Goal: Task Accomplishment & Management: Manage account settings

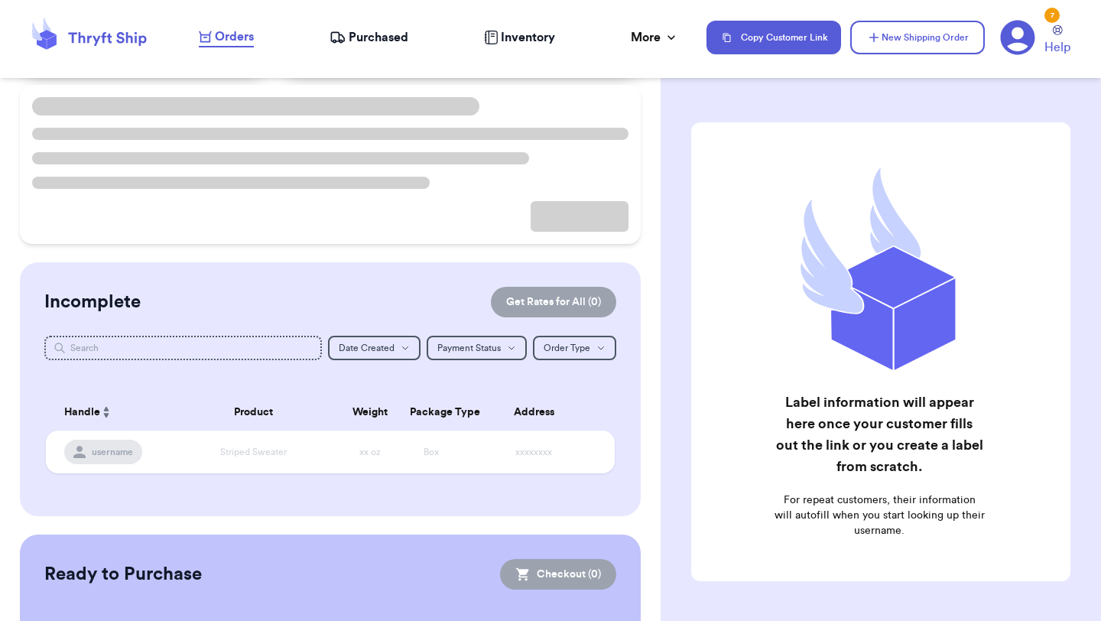
scroll to position [70, 0]
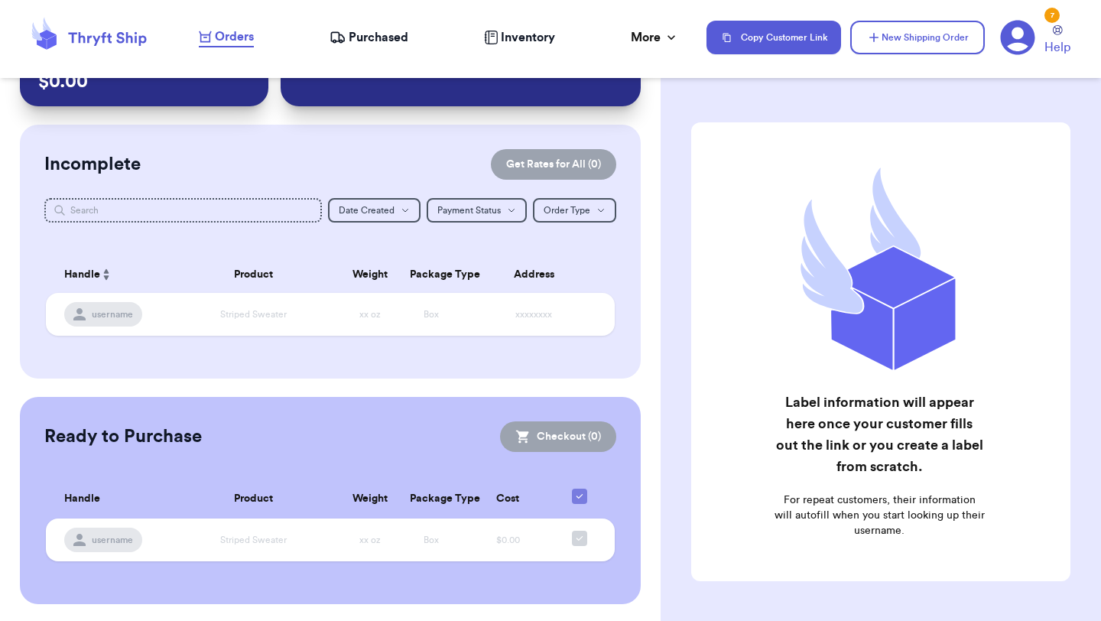
click at [357, 35] on span "Purchased" at bounding box center [379, 37] width 60 height 18
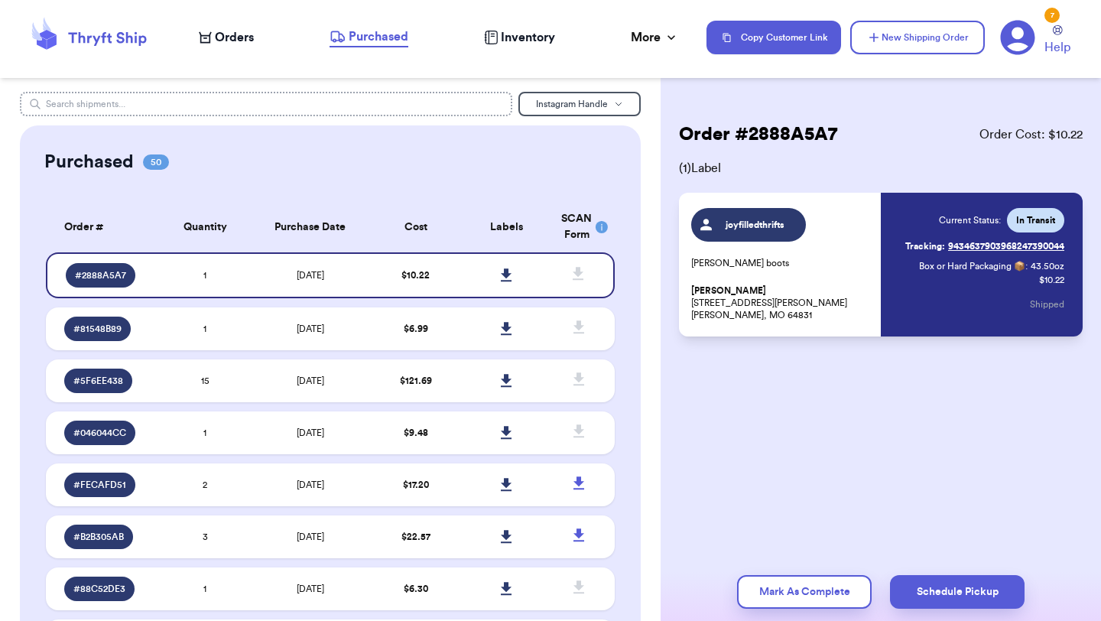
click at [294, 93] on input "text" at bounding box center [266, 104] width 492 height 24
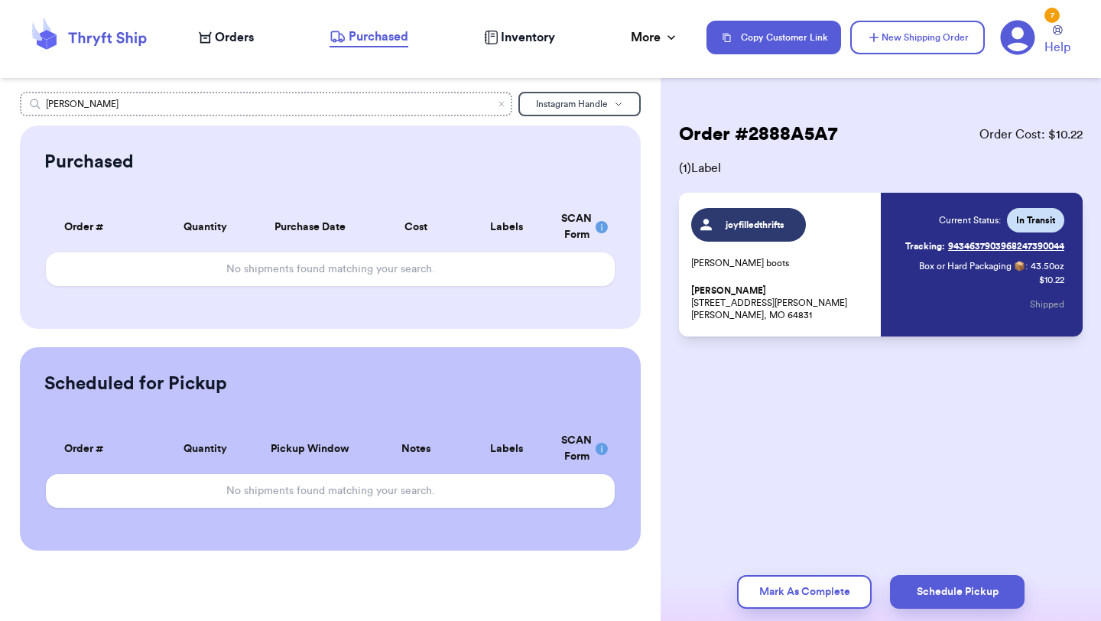
type input "janis"
click at [588, 105] on span "Instagram Handle" at bounding box center [572, 103] width 72 height 9
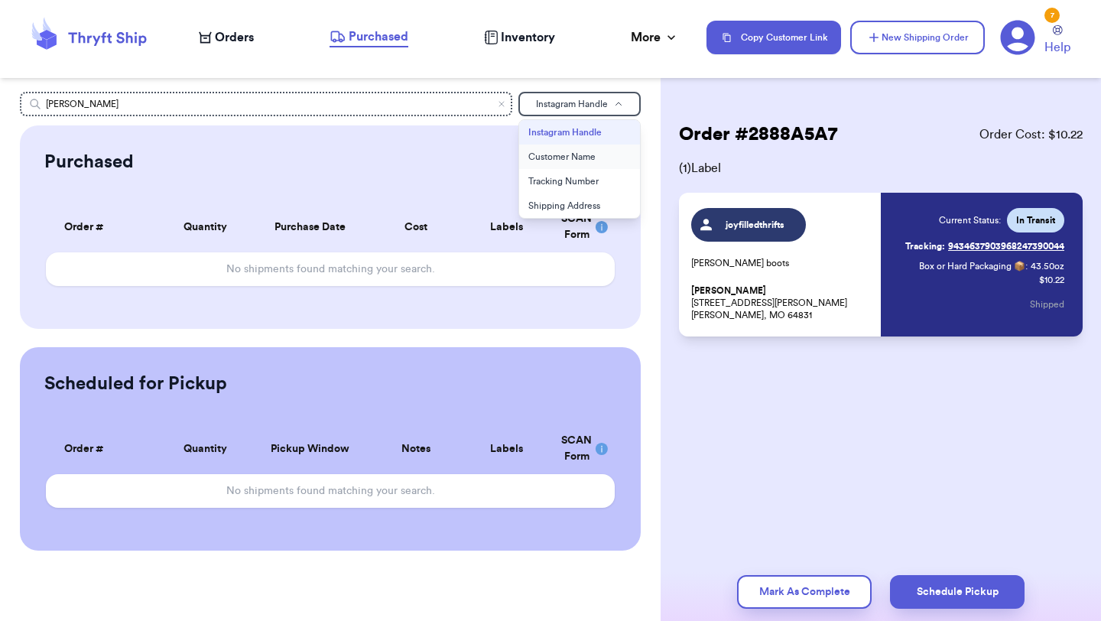
click at [577, 148] on button "Customer Name" at bounding box center [579, 157] width 121 height 24
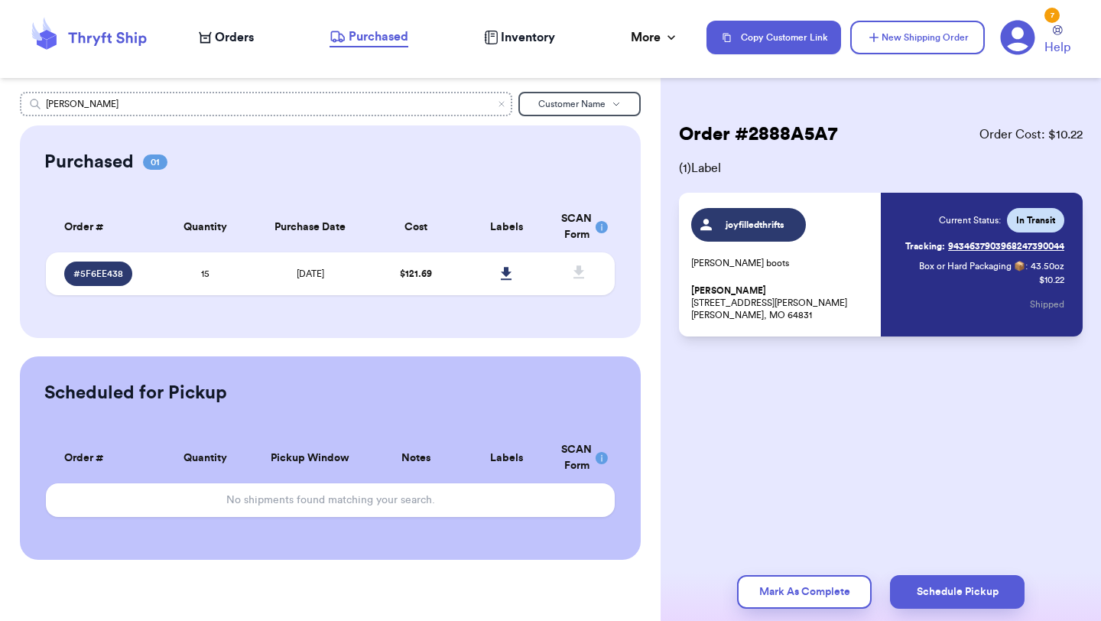
click at [447, 103] on input "janis" at bounding box center [266, 104] width 492 height 24
click at [148, 262] on div "# 5F6EE438" at bounding box center [107, 273] width 86 height 24
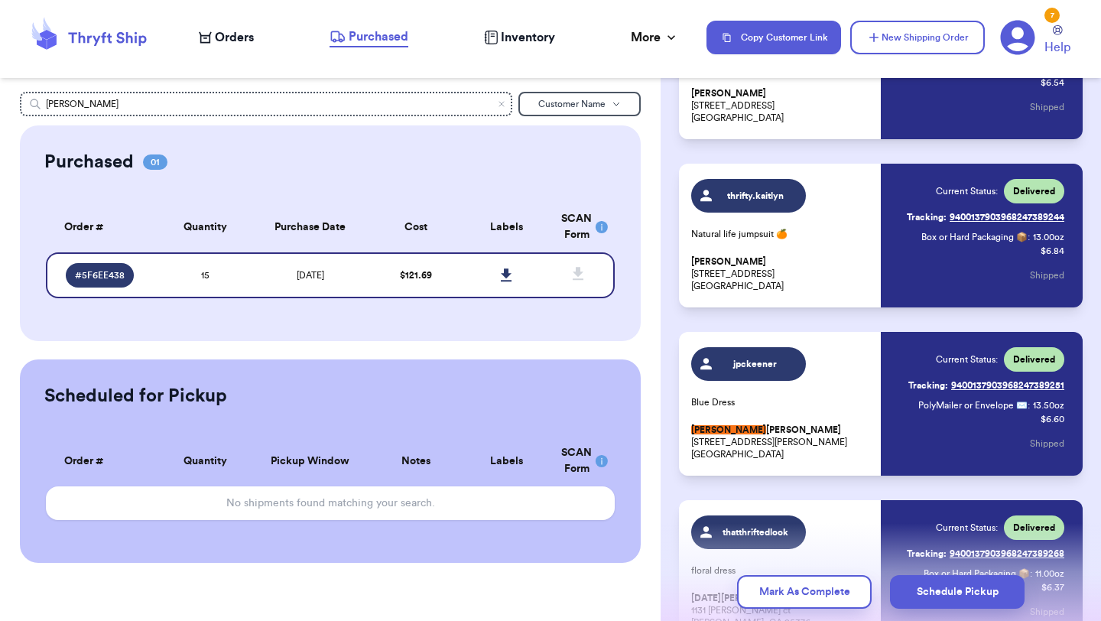
scroll to position [1040, 0]
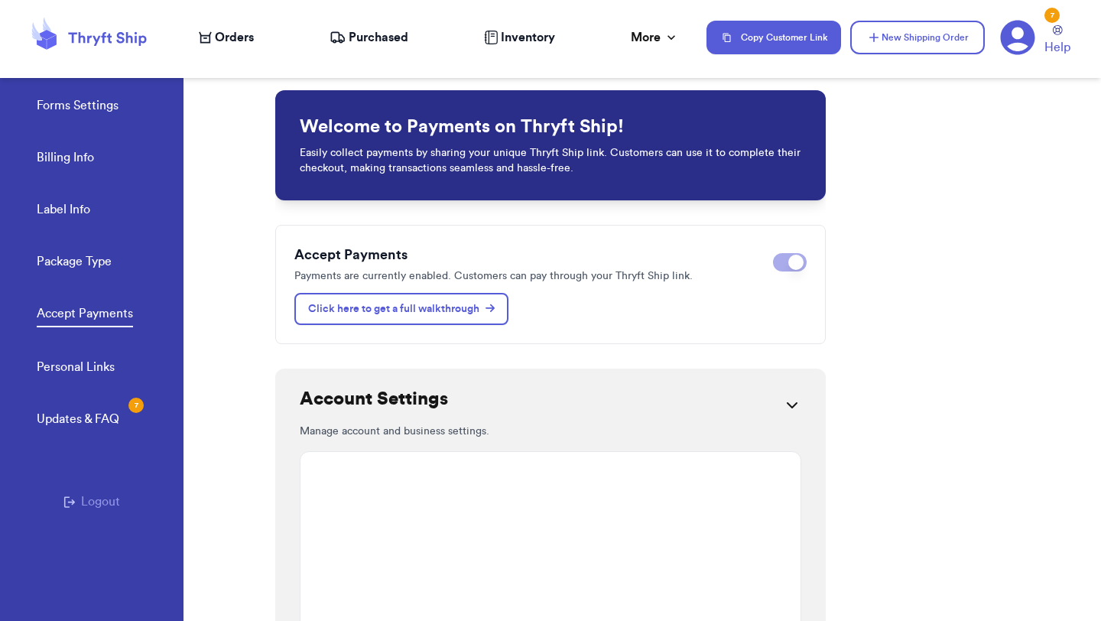
click at [351, 41] on span "Purchased" at bounding box center [379, 37] width 60 height 18
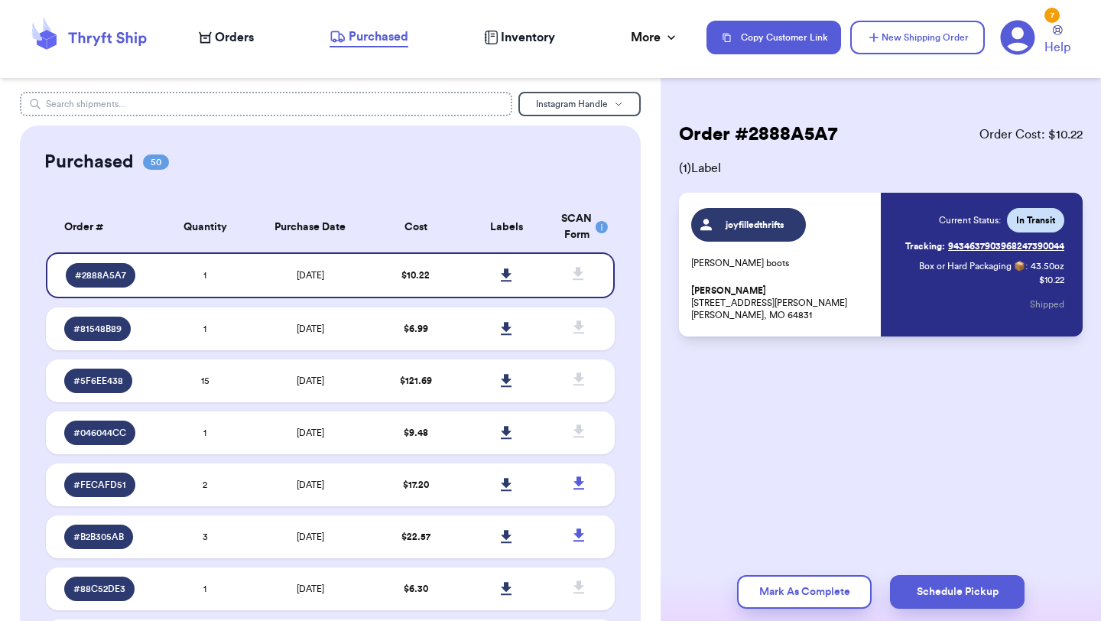
click at [414, 105] on input "text" at bounding box center [266, 104] width 492 height 24
click at [557, 113] on button "Instagram Handle" at bounding box center [579, 104] width 122 height 24
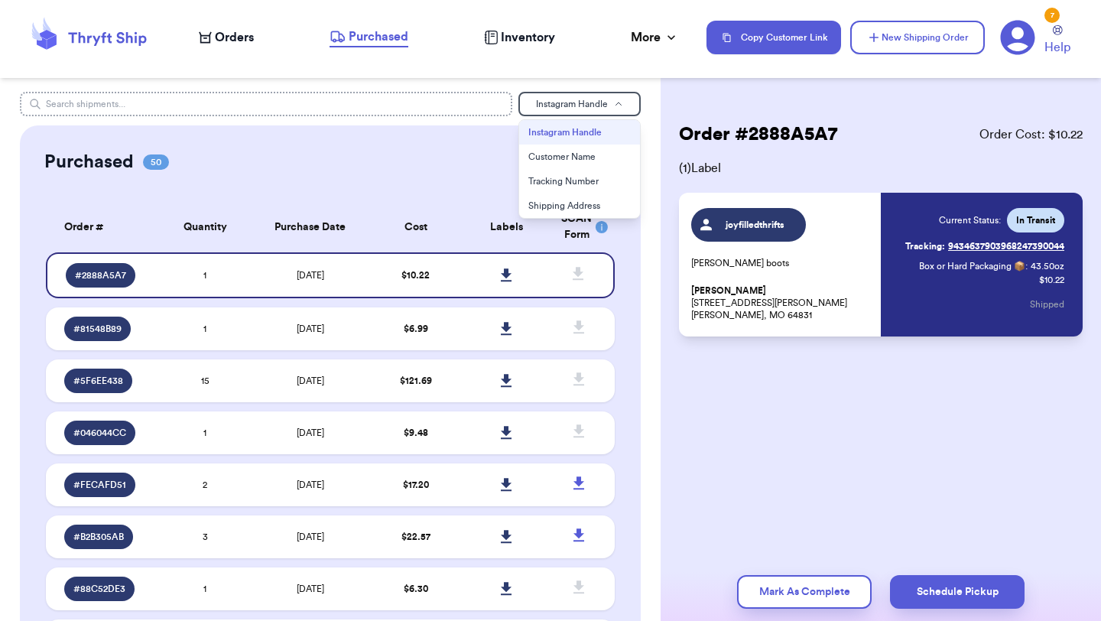
click at [437, 110] on input "text" at bounding box center [266, 104] width 492 height 24
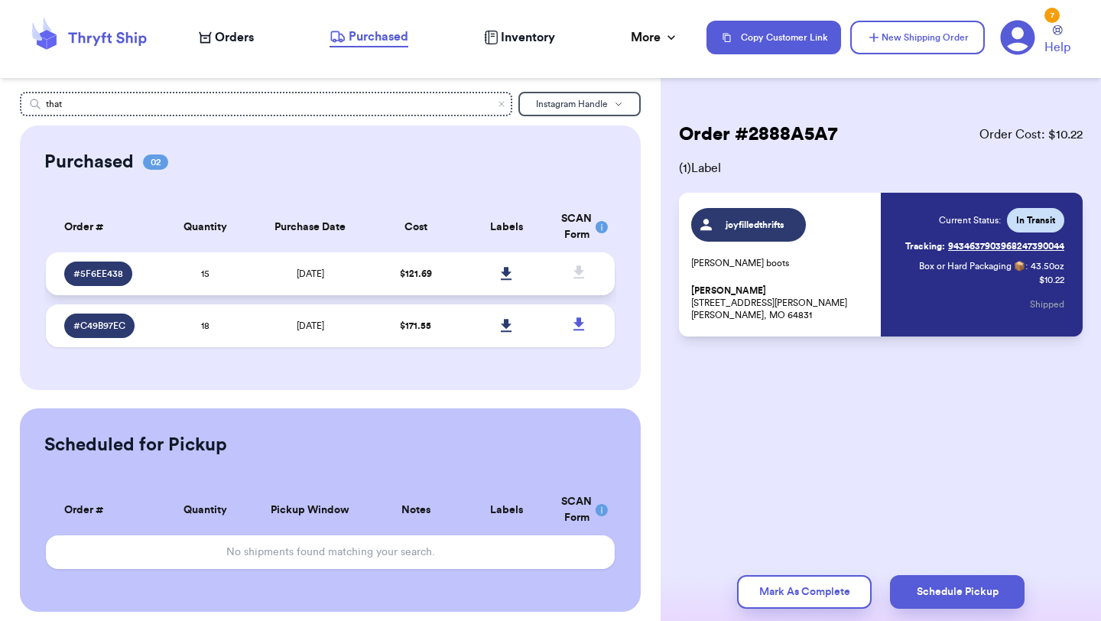
click at [161, 273] on td "15" at bounding box center [205, 273] width 91 height 43
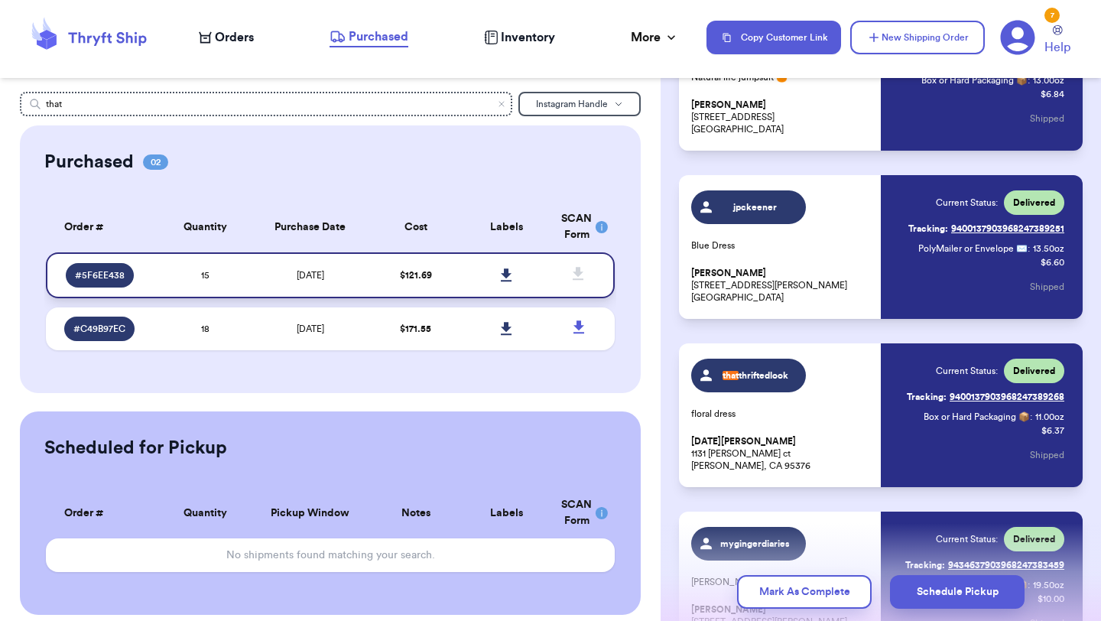
scroll to position [1196, 0]
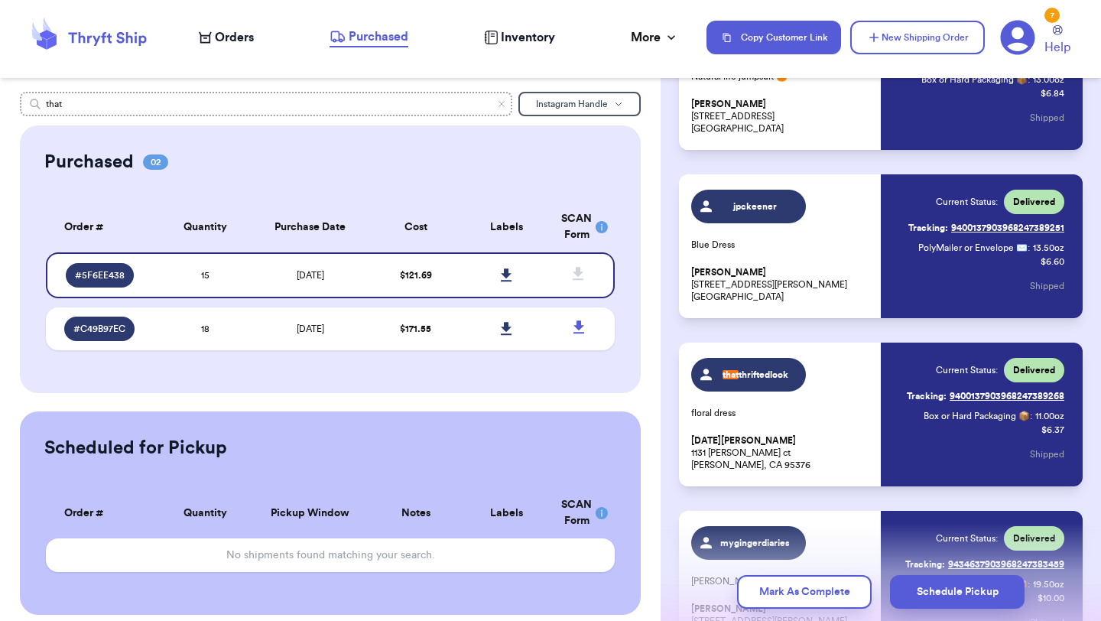
click at [370, 102] on input "that" at bounding box center [266, 104] width 492 height 24
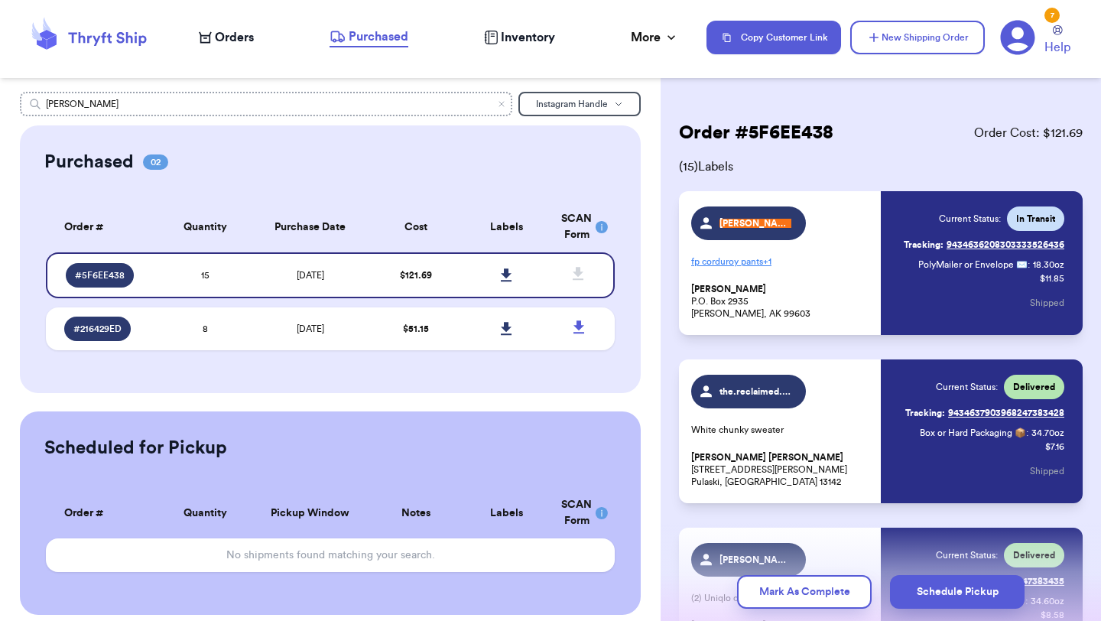
scroll to position [0, 0]
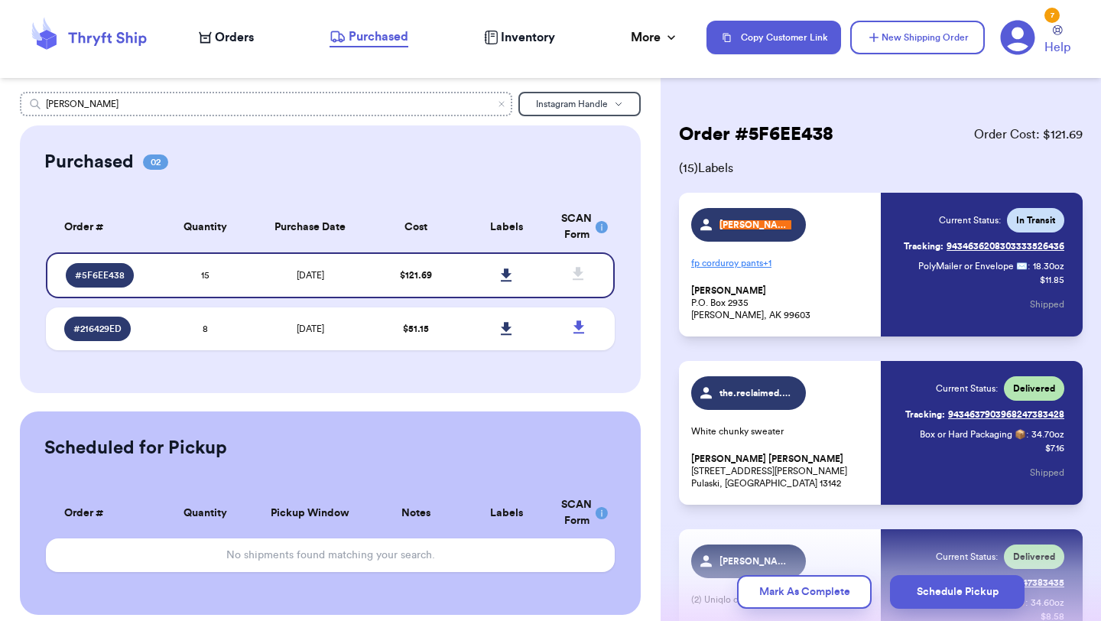
click at [357, 99] on input "[PERSON_NAME]" at bounding box center [266, 104] width 492 height 24
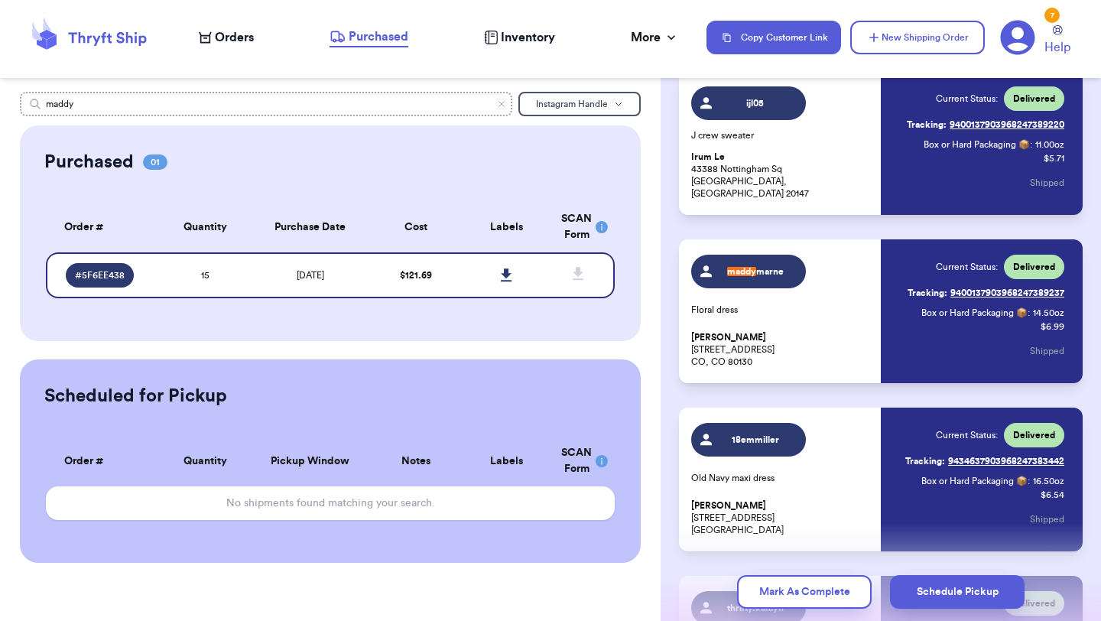
scroll to position [627, 0]
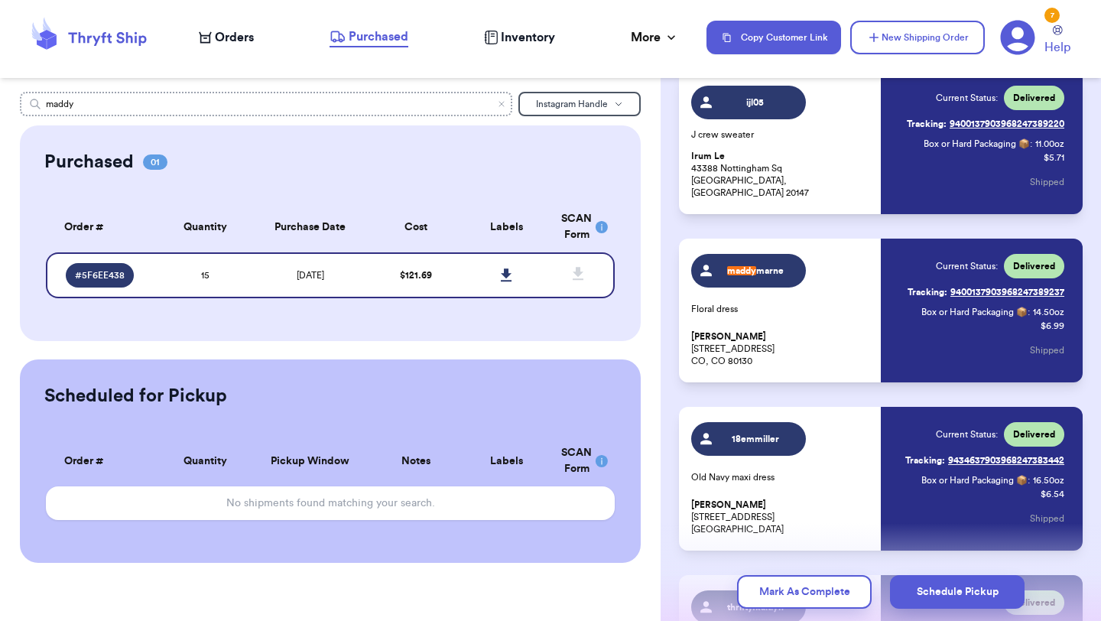
click at [307, 102] on input "maddy" at bounding box center [266, 104] width 492 height 24
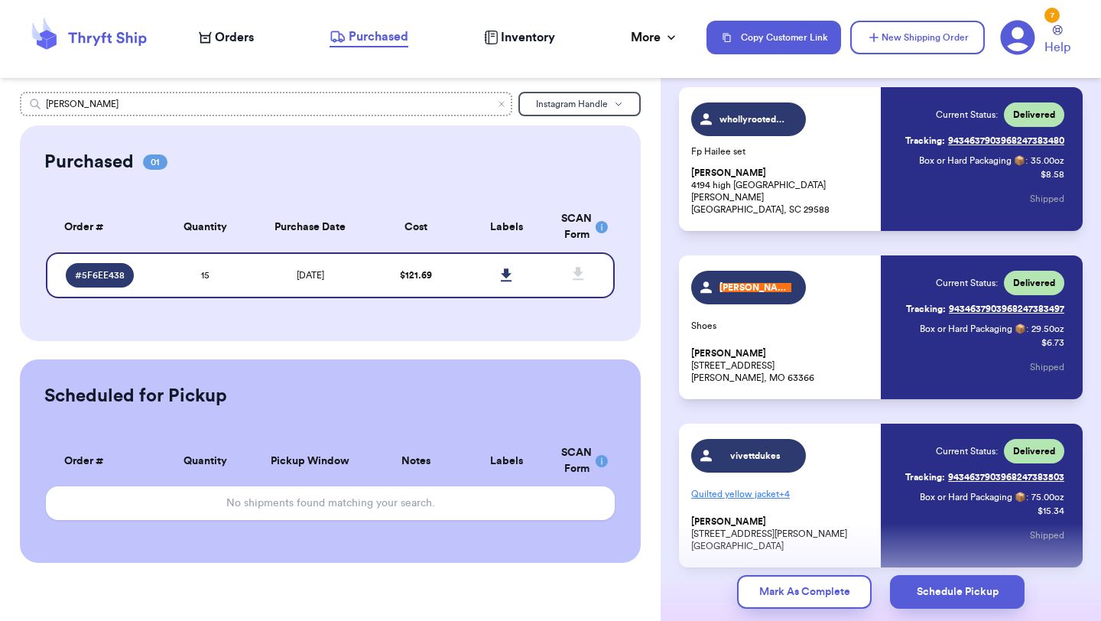
scroll to position [2141, 0]
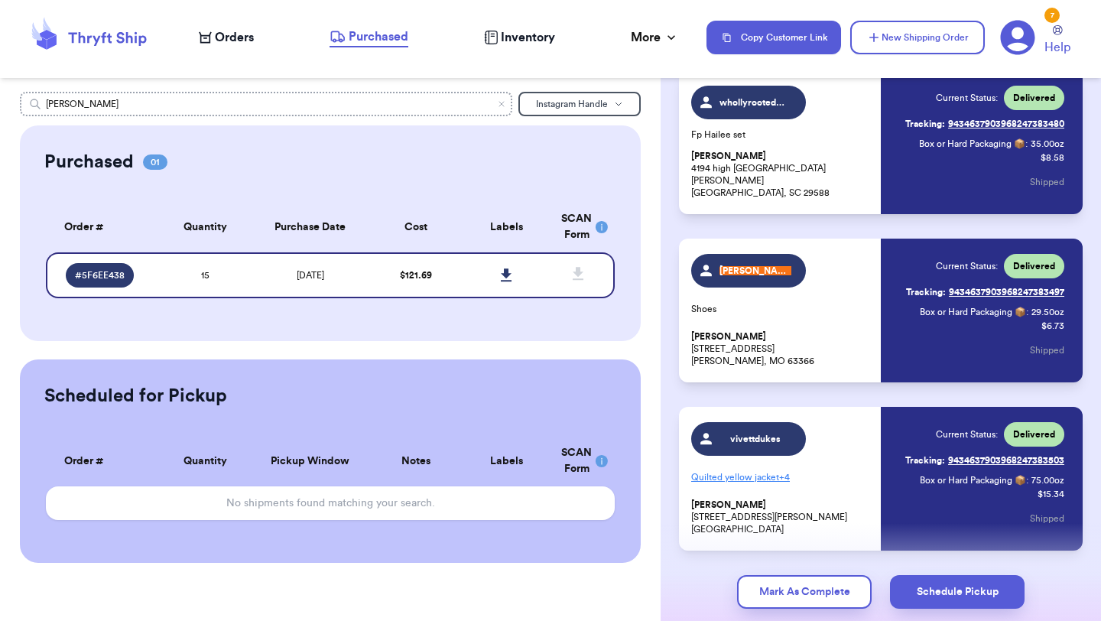
click at [323, 106] on input "[PERSON_NAME]" at bounding box center [266, 104] width 492 height 24
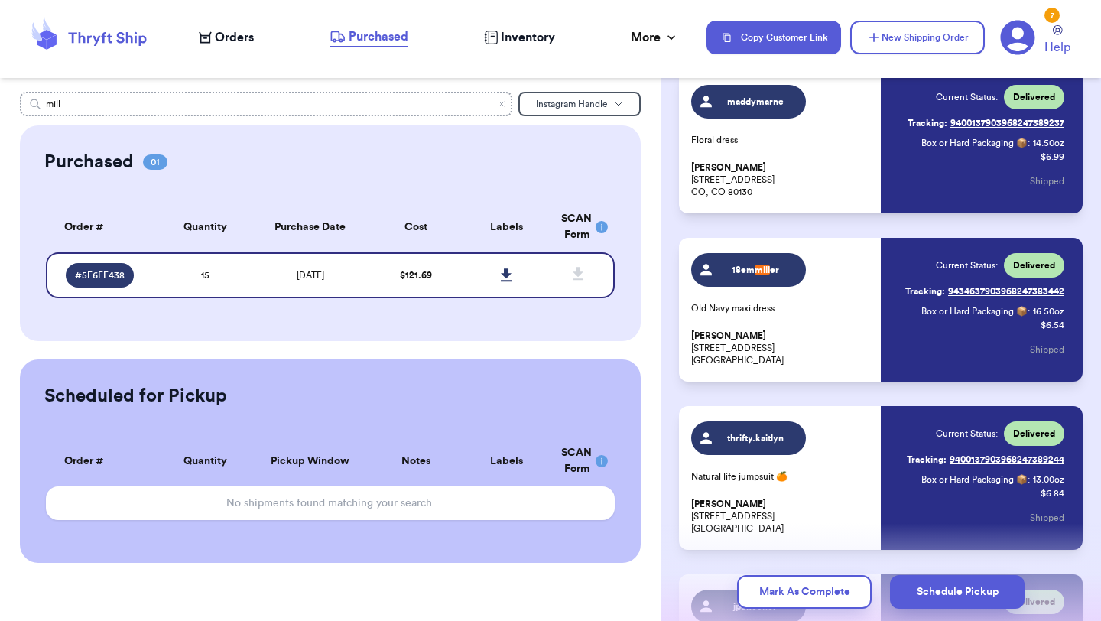
scroll to position [795, 0]
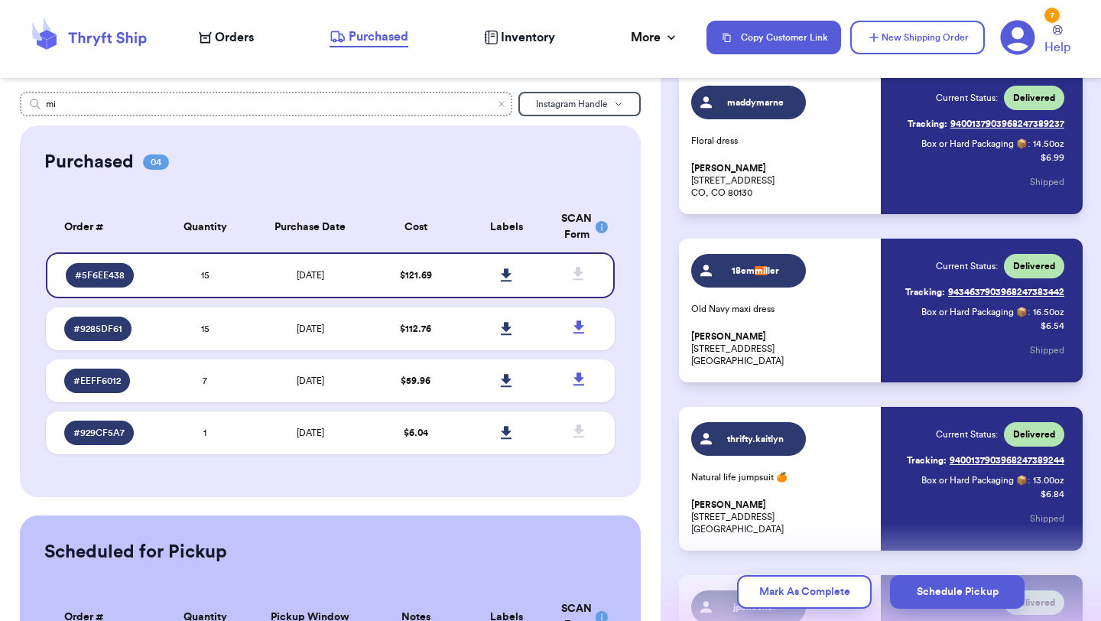
type input "m"
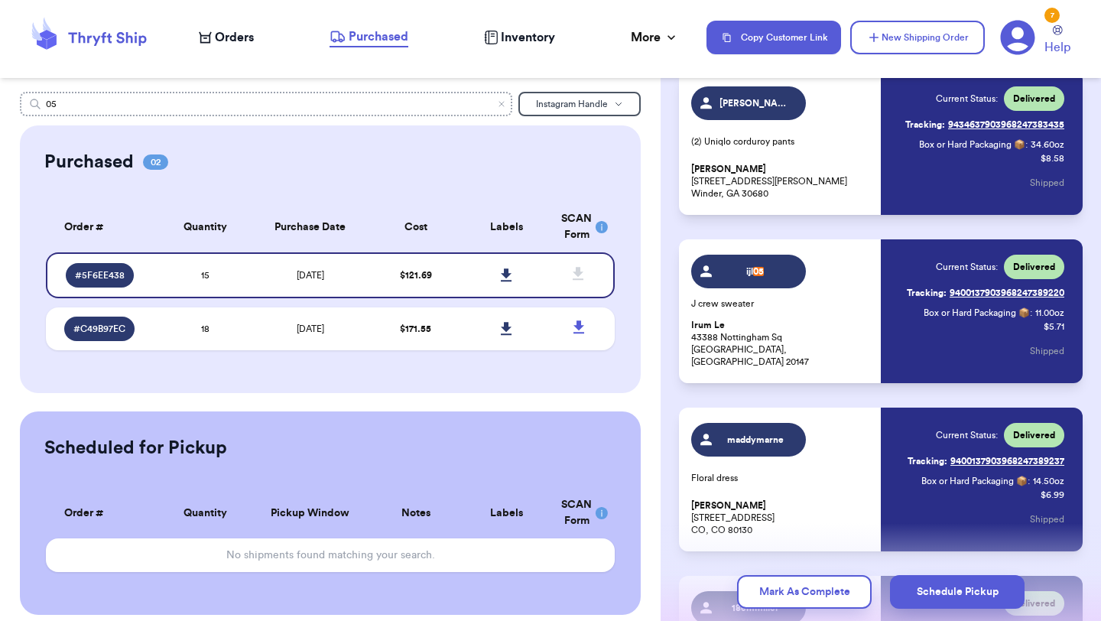
scroll to position [459, 0]
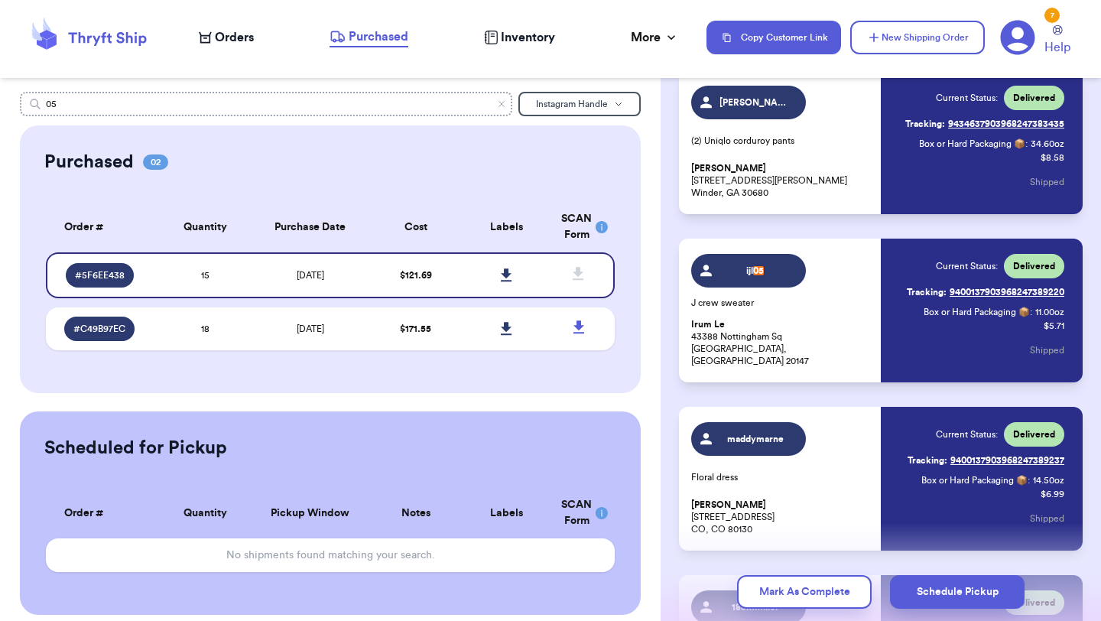
type input "0"
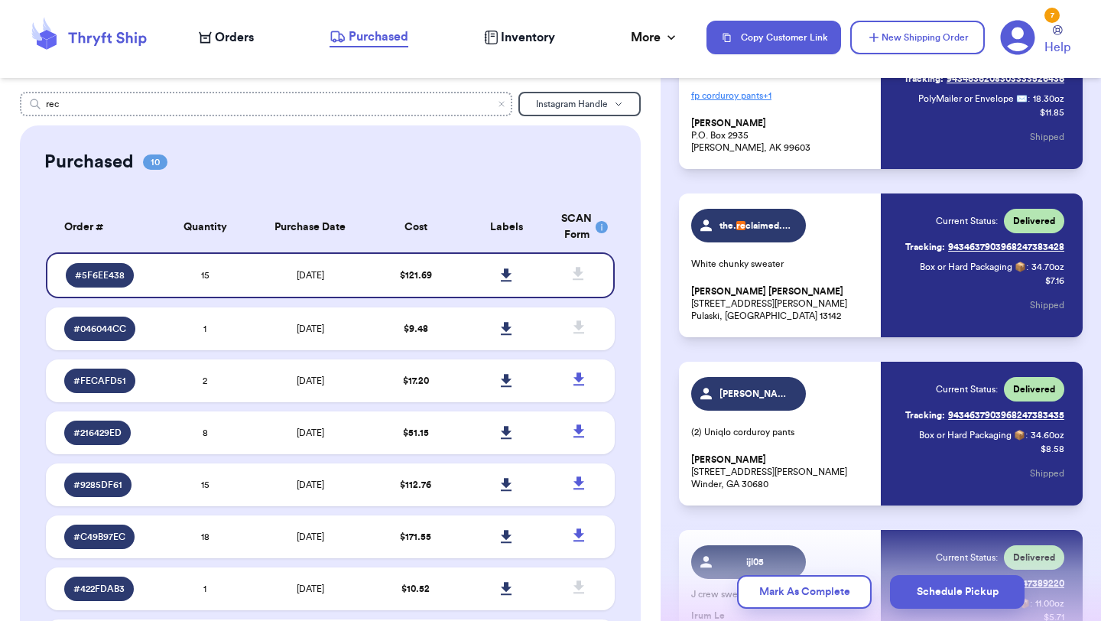
scroll to position [122, 0]
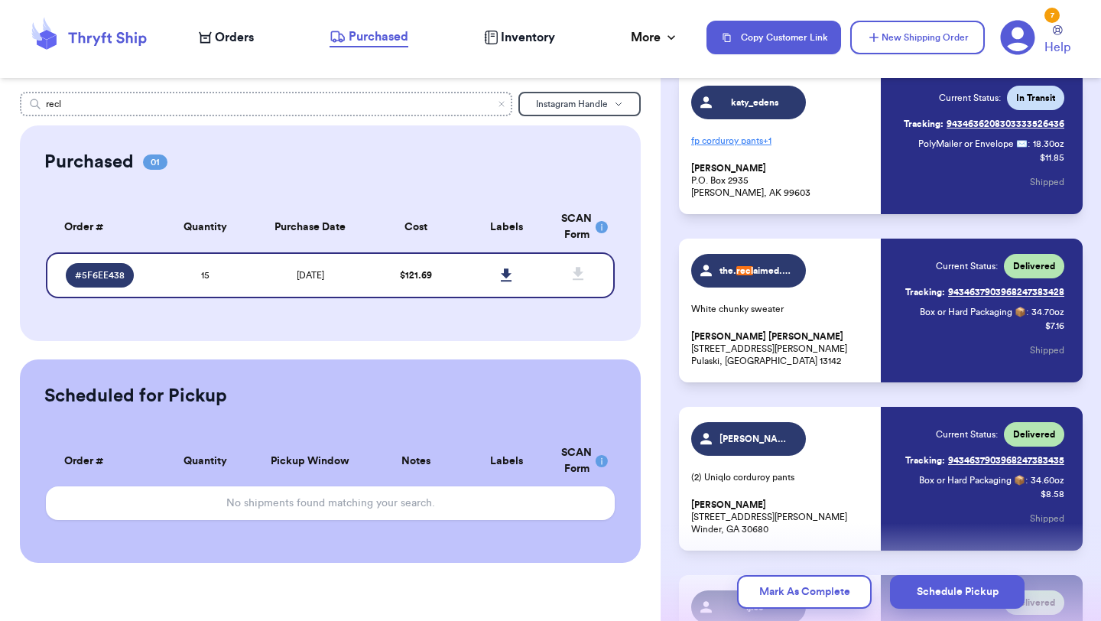
click at [421, 96] on input "recl" at bounding box center [266, 104] width 492 height 24
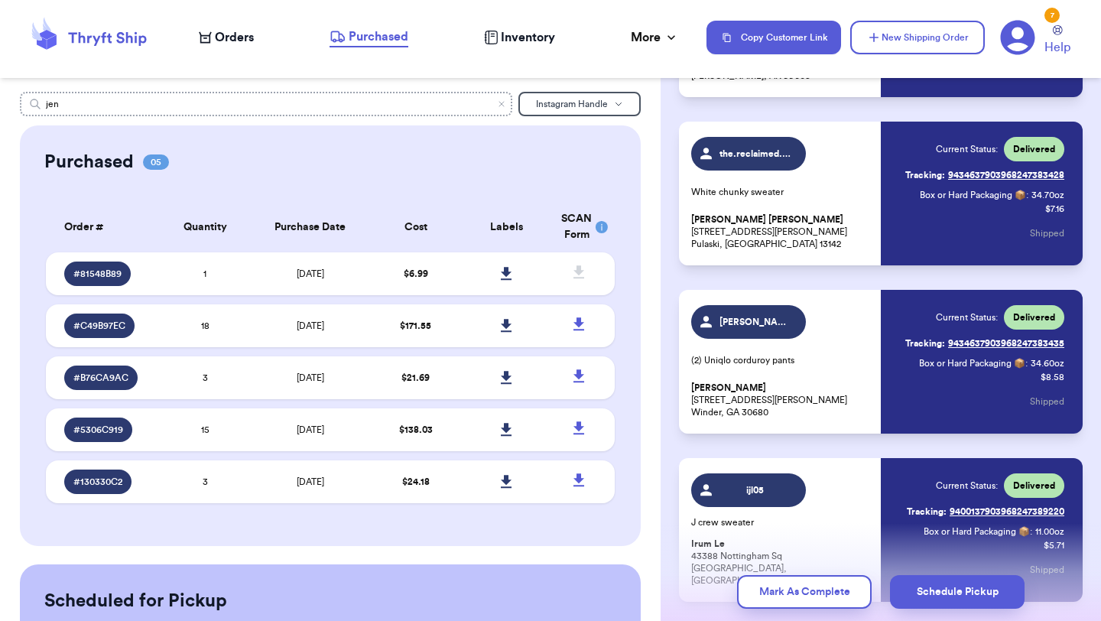
scroll to position [207, 0]
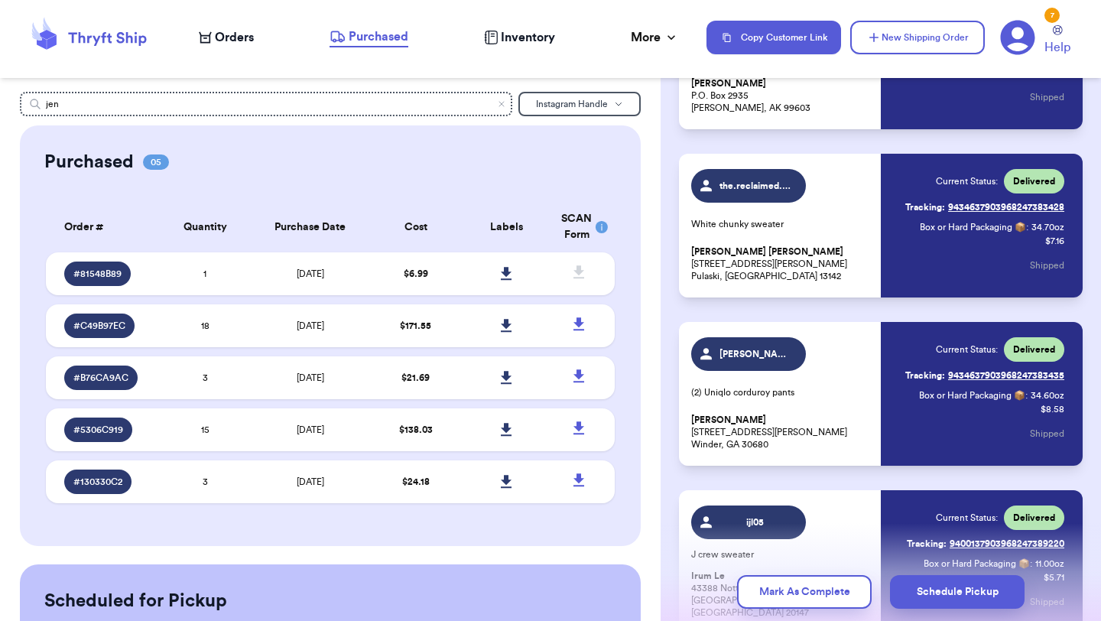
click at [150, 89] on div "jen Instagram Handle Purchased 05 Order # Qty Labels SCAN # 81548B89 1 # C49B97…" at bounding box center [330, 310] width 661 height 621
click at [134, 104] on input "jen" at bounding box center [266, 104] width 492 height 24
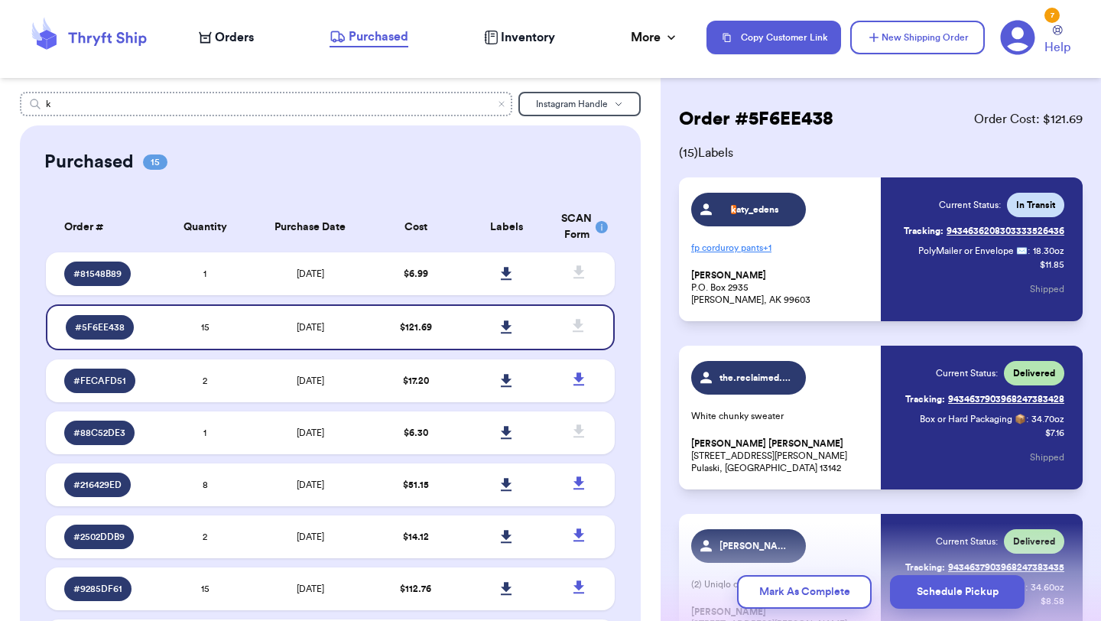
scroll to position [0, 0]
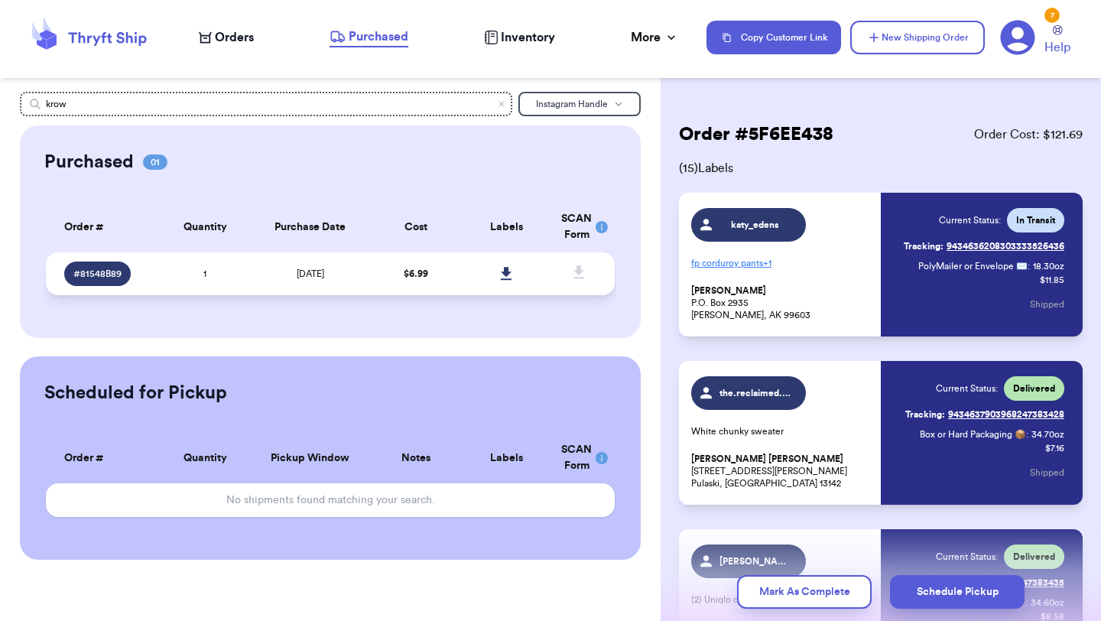
click at [356, 265] on td "[DATE]" at bounding box center [310, 273] width 119 height 43
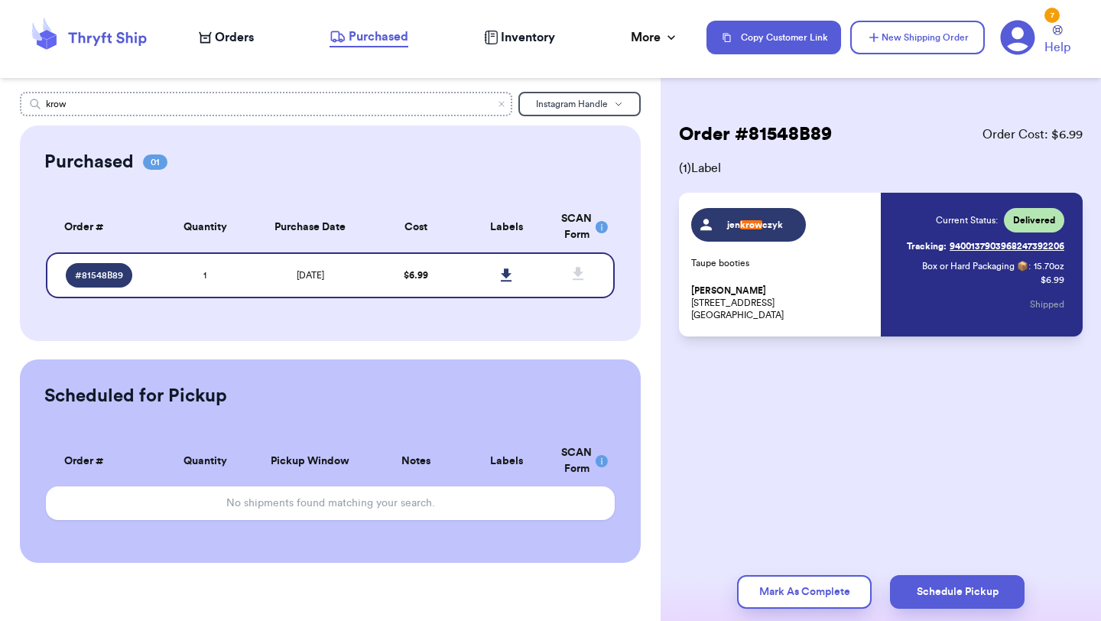
click at [302, 109] on input "krow" at bounding box center [266, 104] width 492 height 24
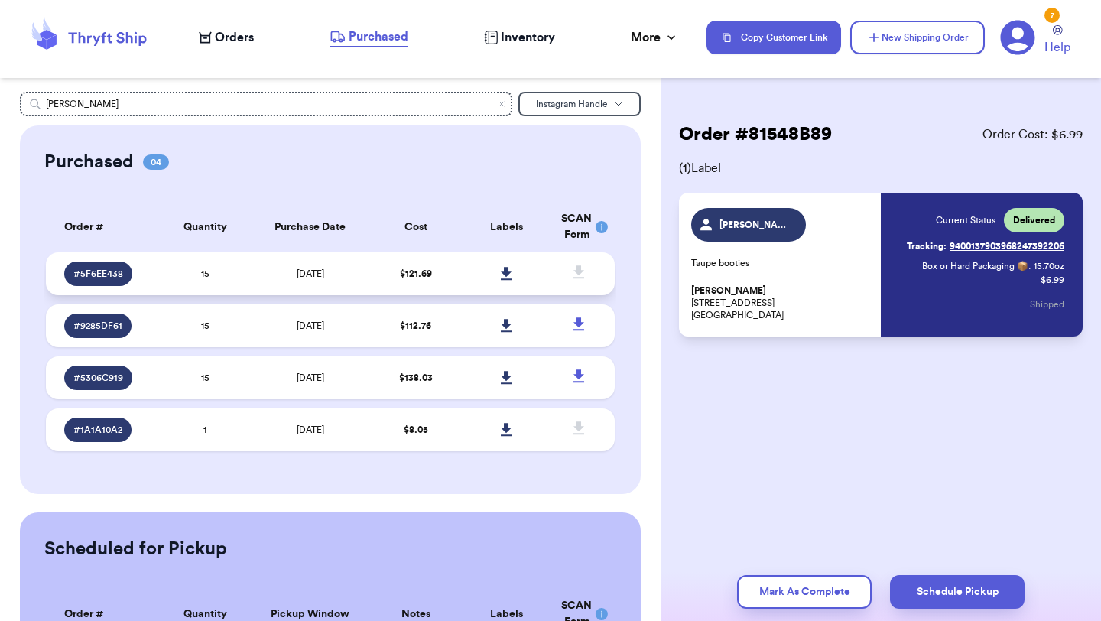
click at [358, 269] on td "[DATE]" at bounding box center [310, 273] width 119 height 43
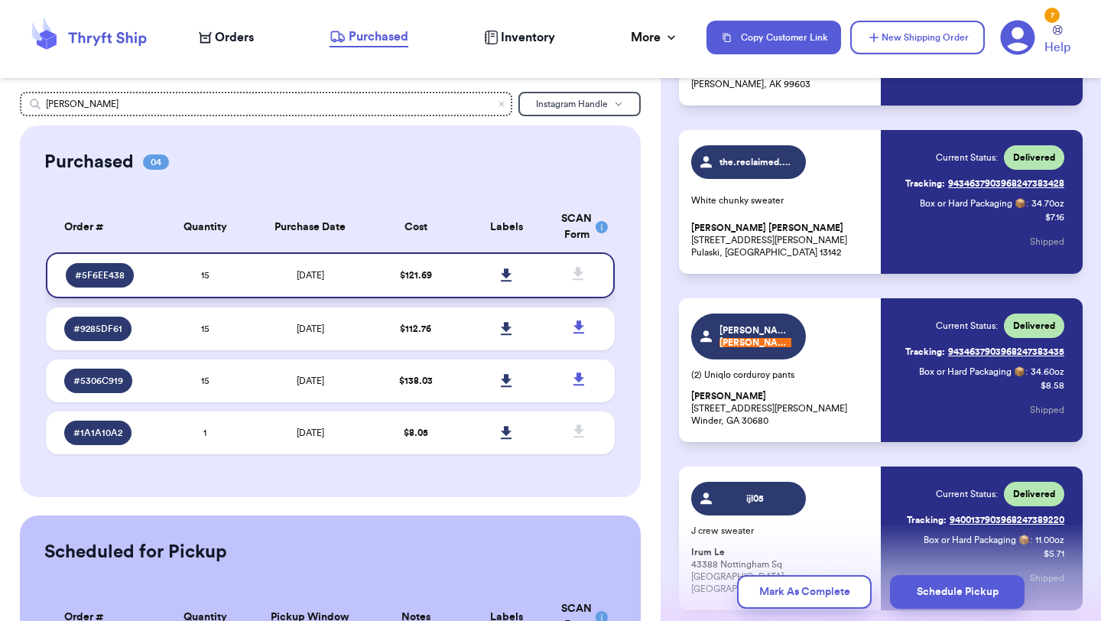
scroll to position [260, 0]
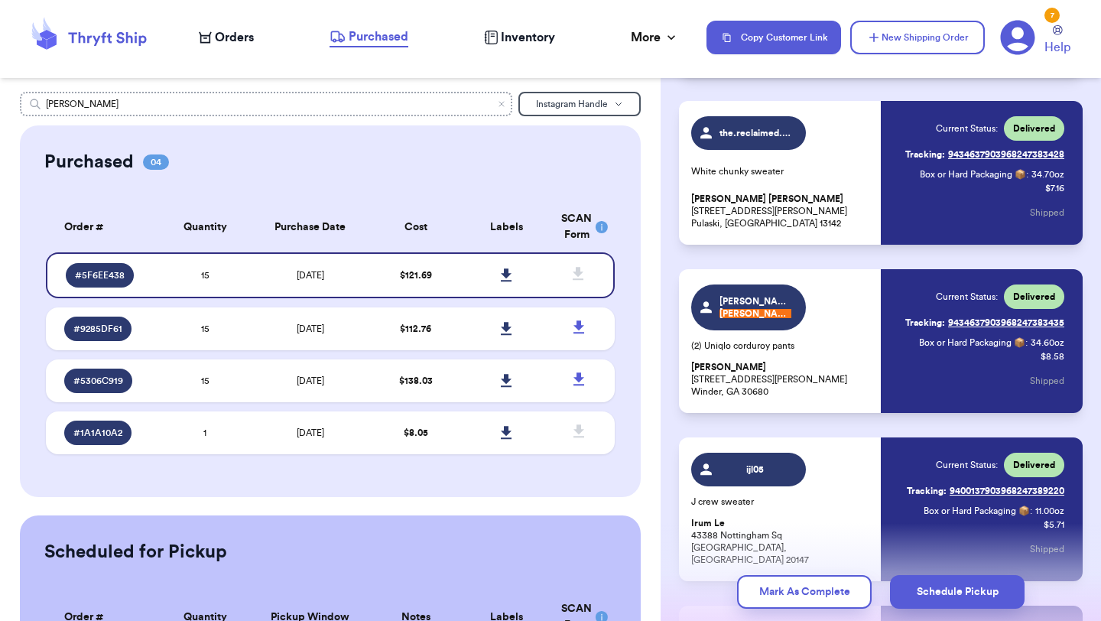
click at [383, 101] on input "[PERSON_NAME]" at bounding box center [266, 104] width 492 height 24
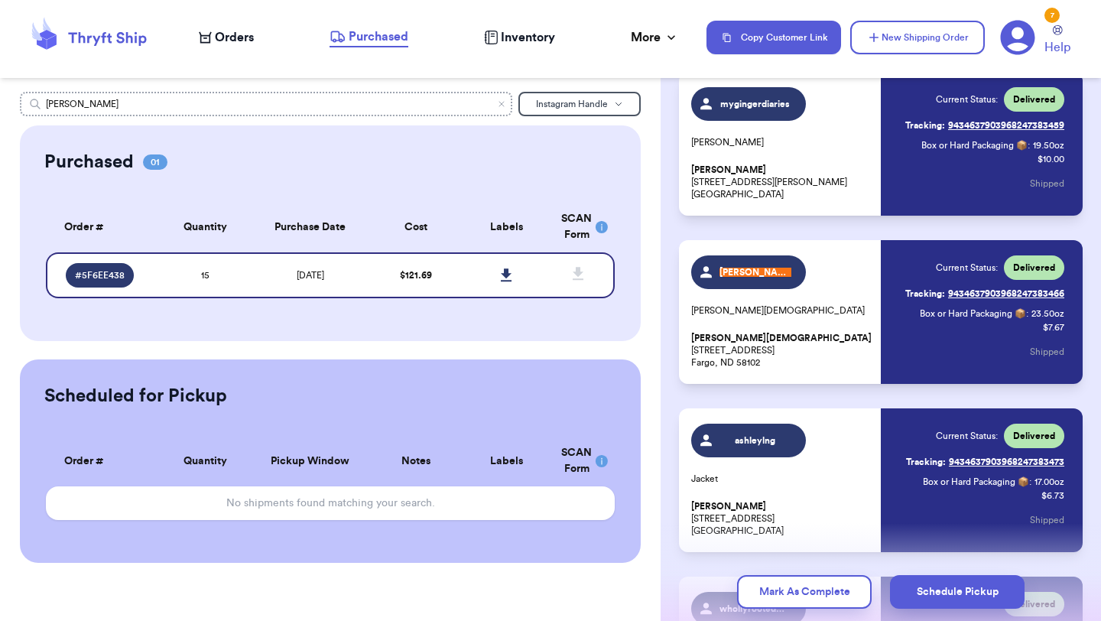
scroll to position [1636, 0]
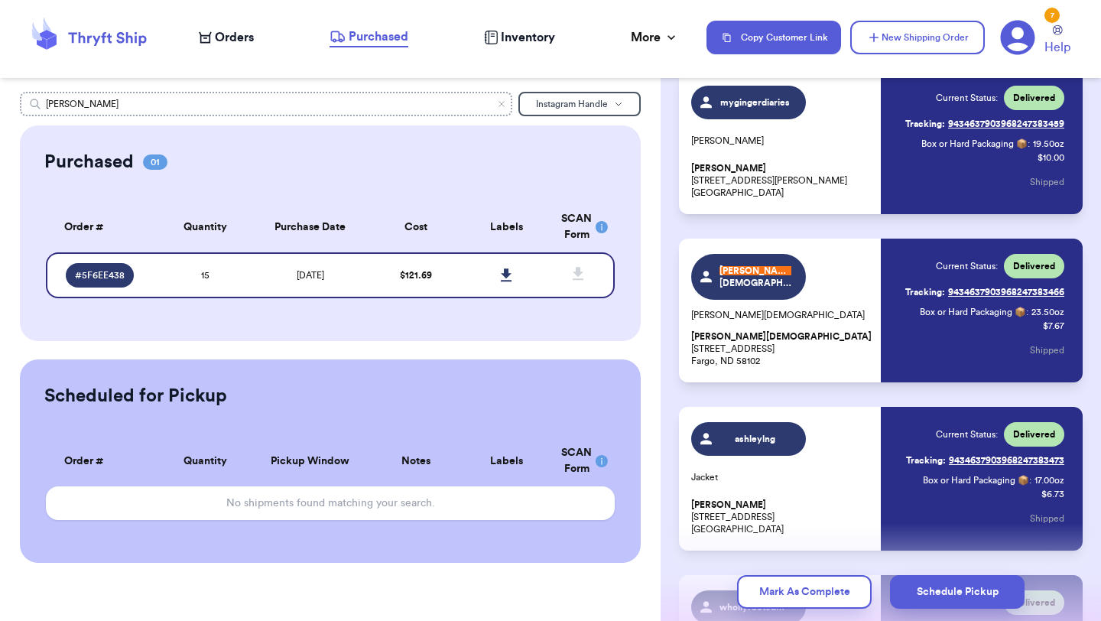
click at [366, 101] on input "[PERSON_NAME]" at bounding box center [266, 104] width 492 height 24
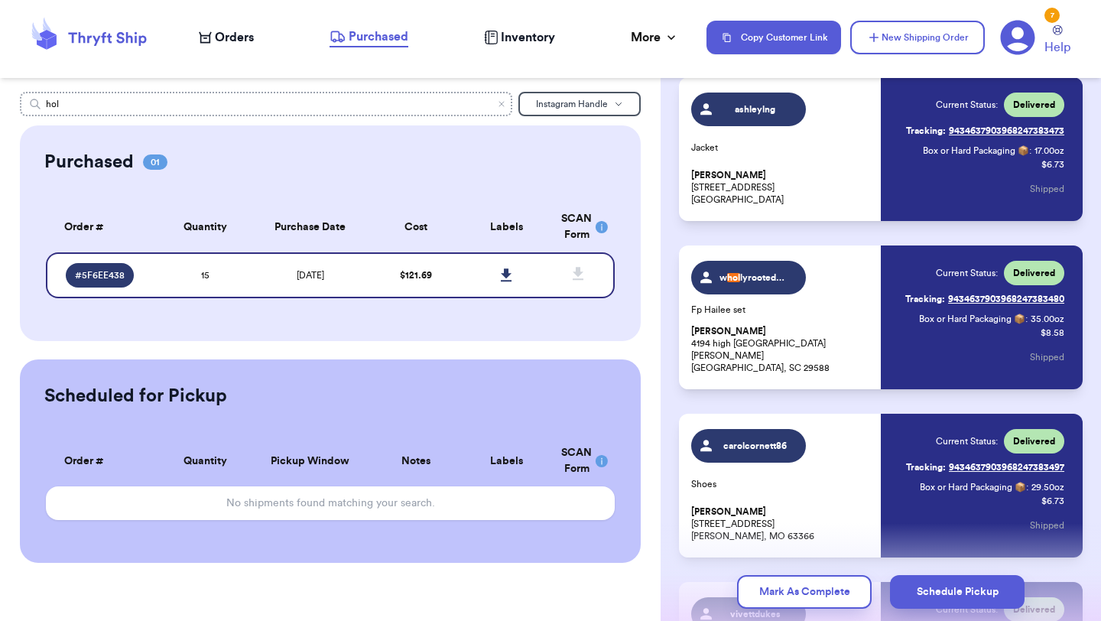
scroll to position [1973, 0]
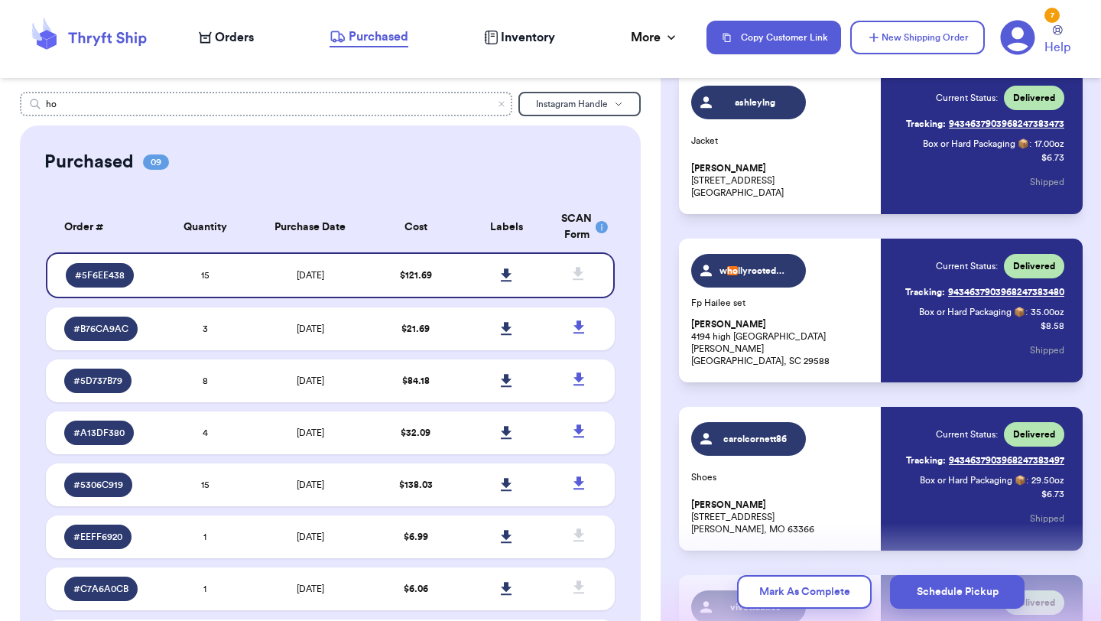
type input "h"
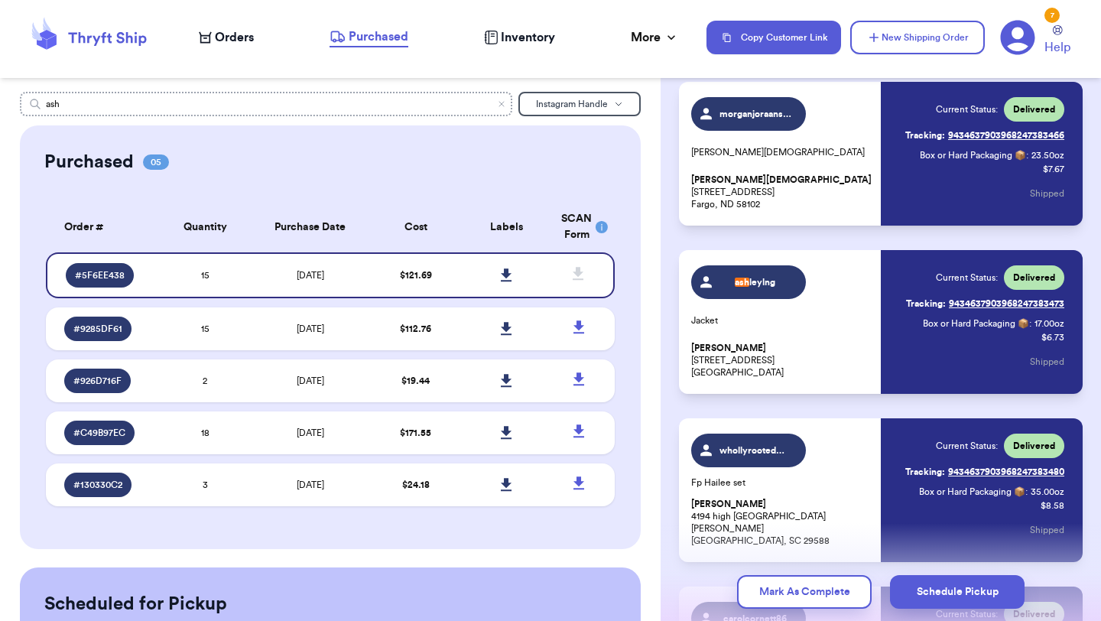
scroll to position [1804, 0]
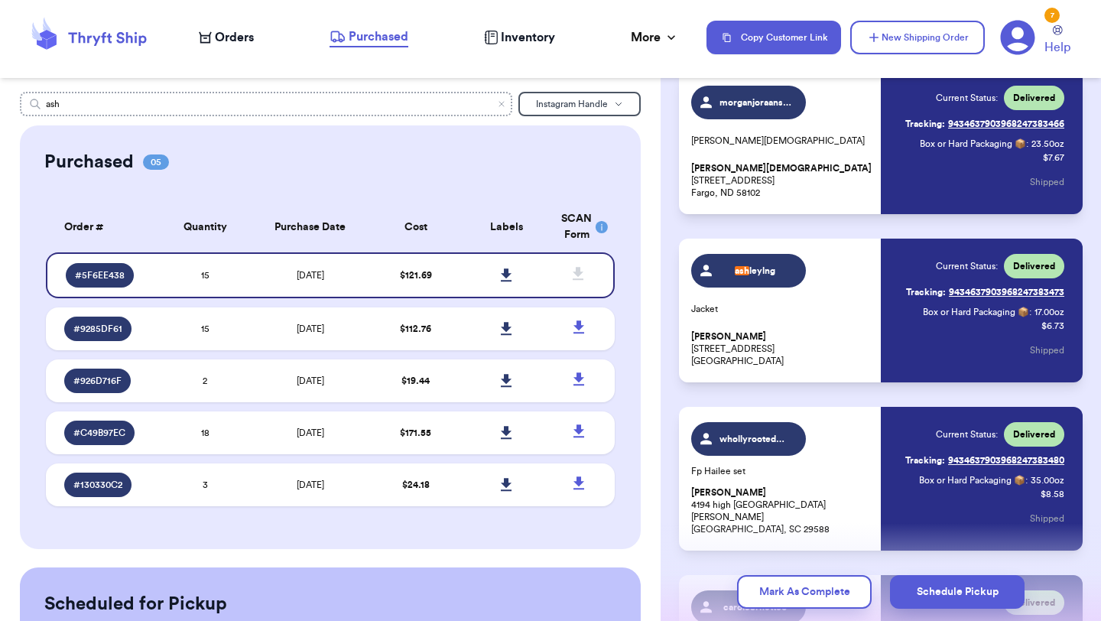
click at [398, 110] on input "ash" at bounding box center [266, 104] width 492 height 24
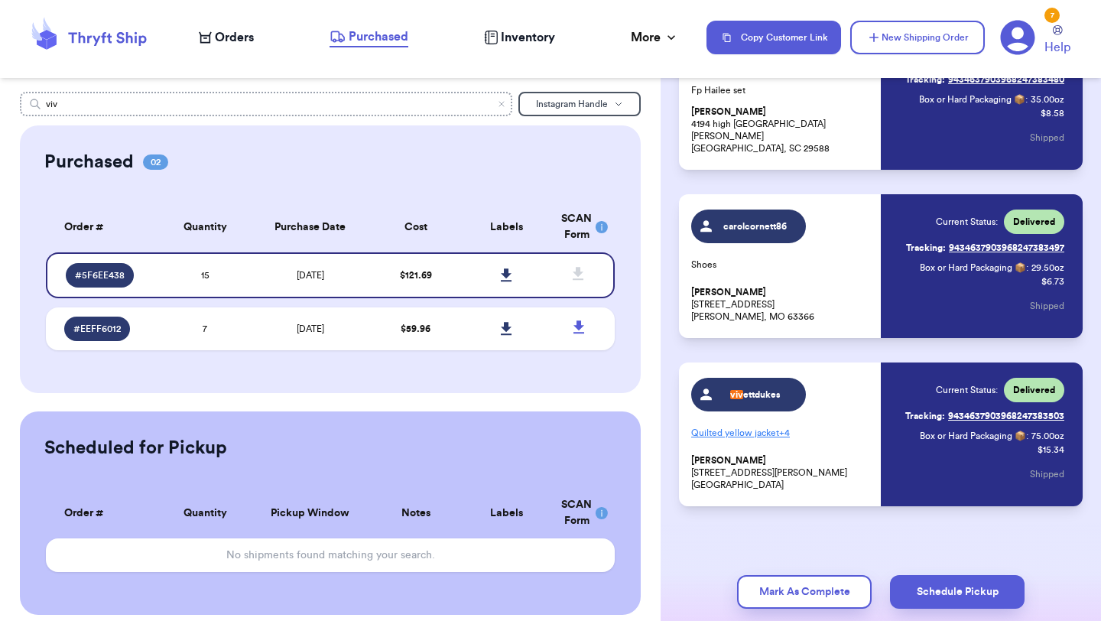
scroll to position [2193, 0]
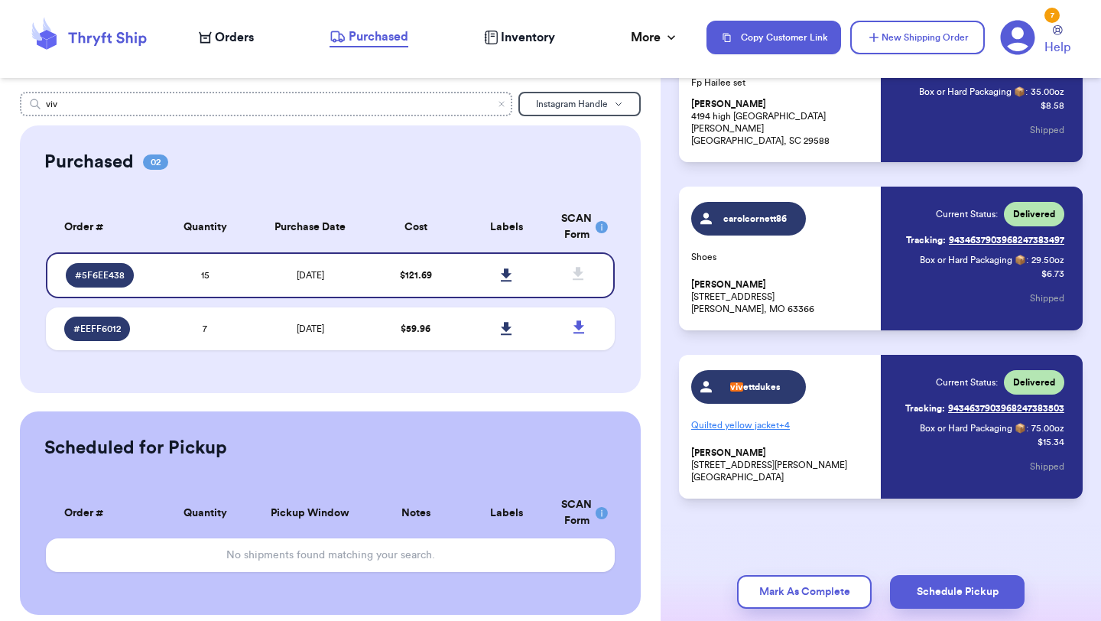
click at [475, 104] on input "viv" at bounding box center [266, 104] width 492 height 24
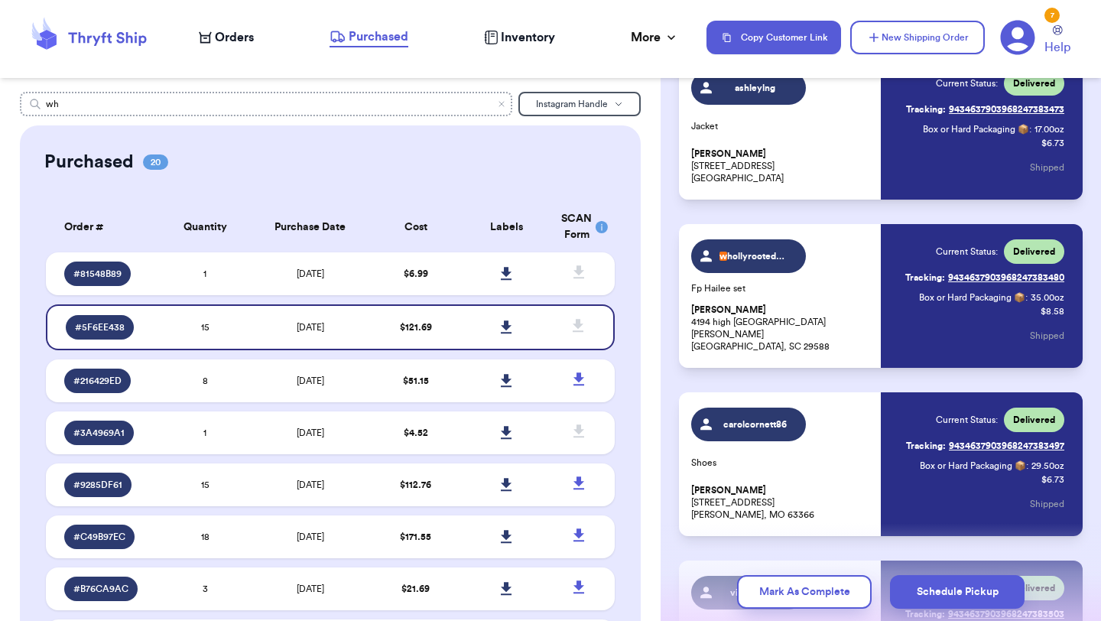
scroll to position [1973, 0]
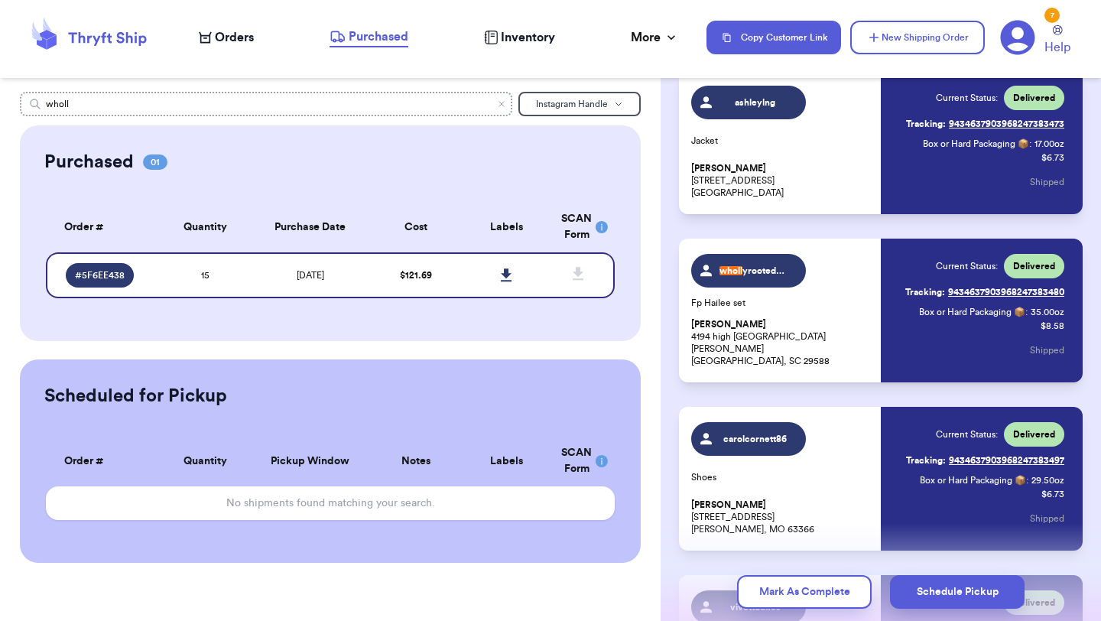
click at [332, 99] on input "wholl" at bounding box center [266, 104] width 492 height 24
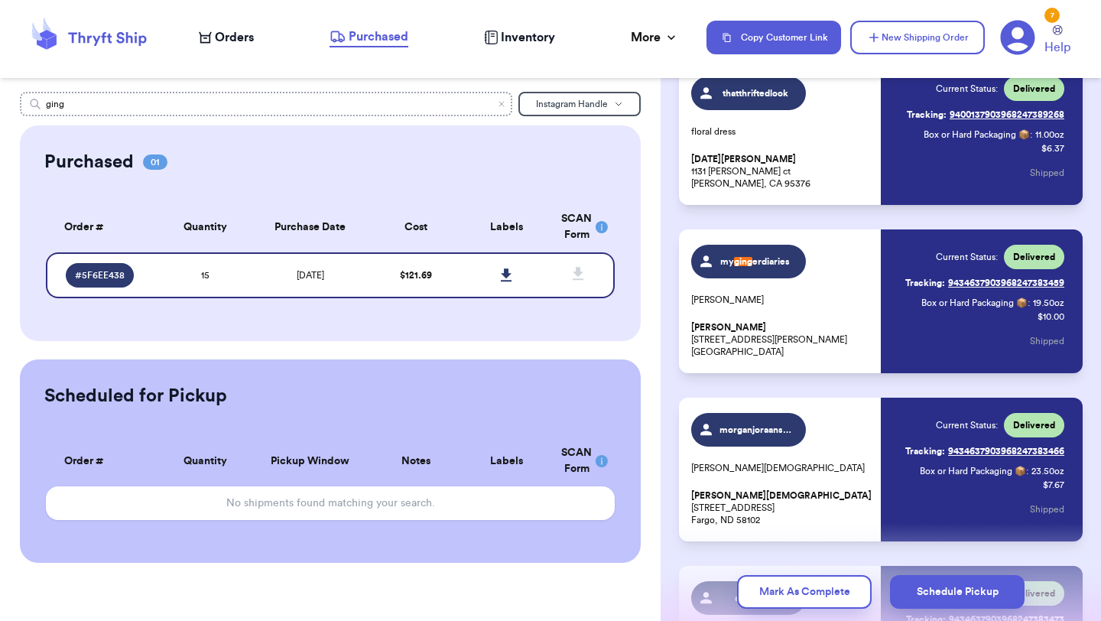
scroll to position [1468, 0]
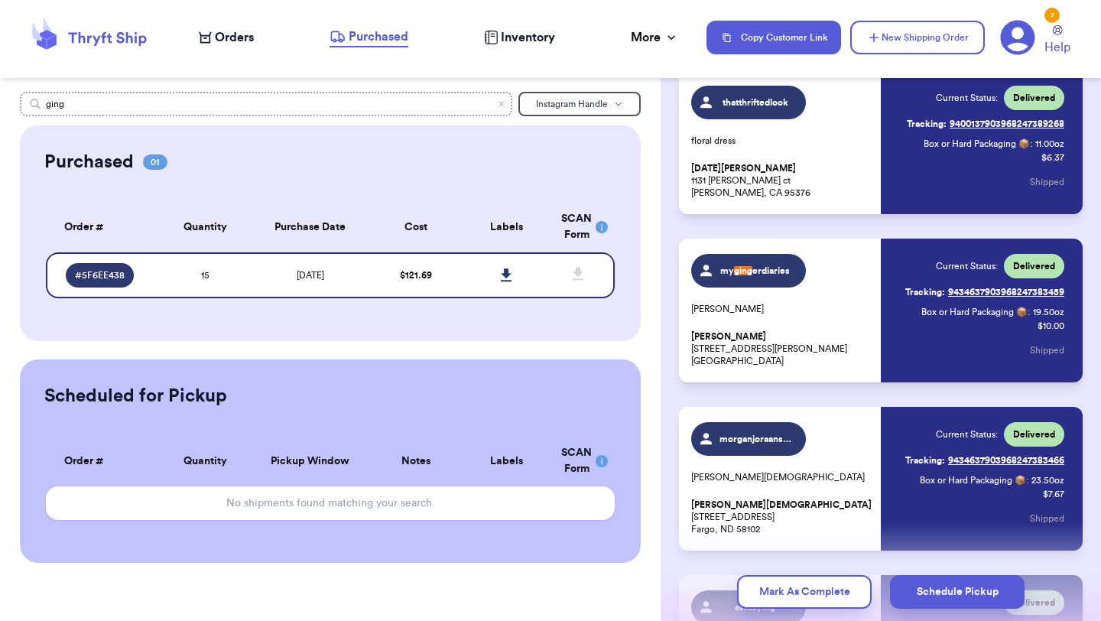
type input "ging"
